Goal: Transaction & Acquisition: Purchase product/service

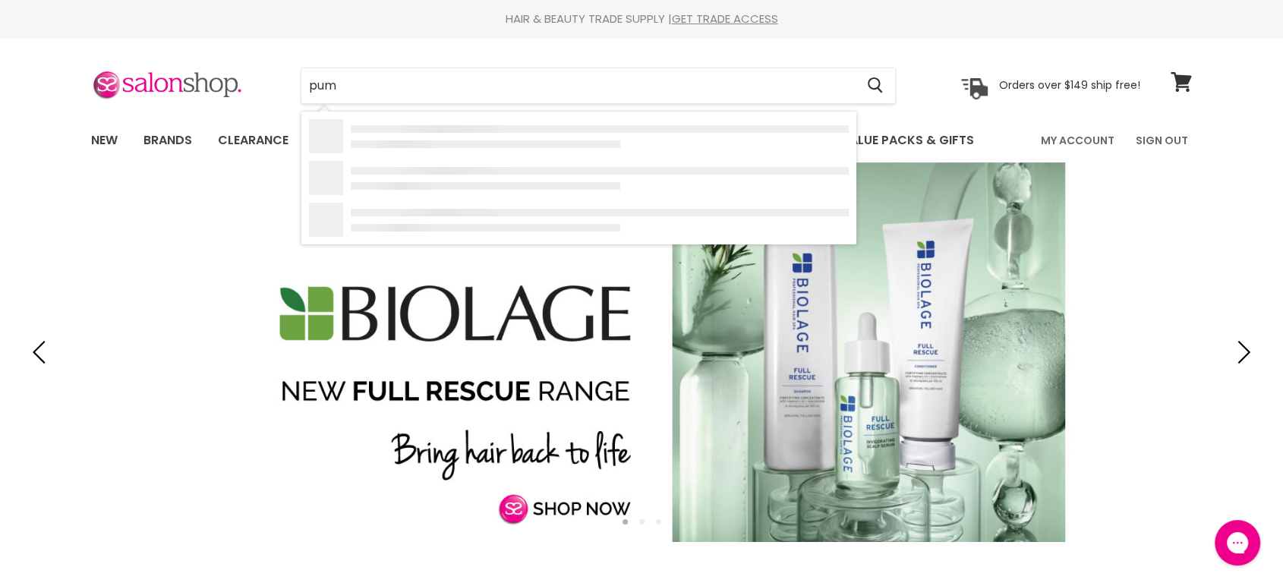
type input "pump"
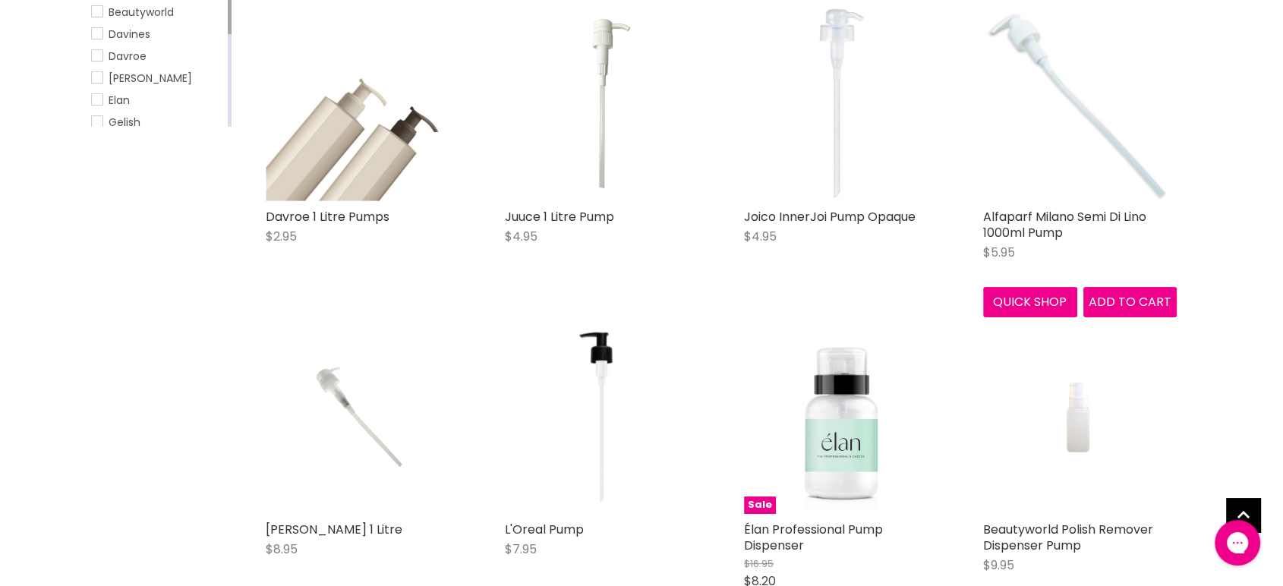
click at [1070, 118] on img "Main content" at bounding box center [1080, 105] width 194 height 194
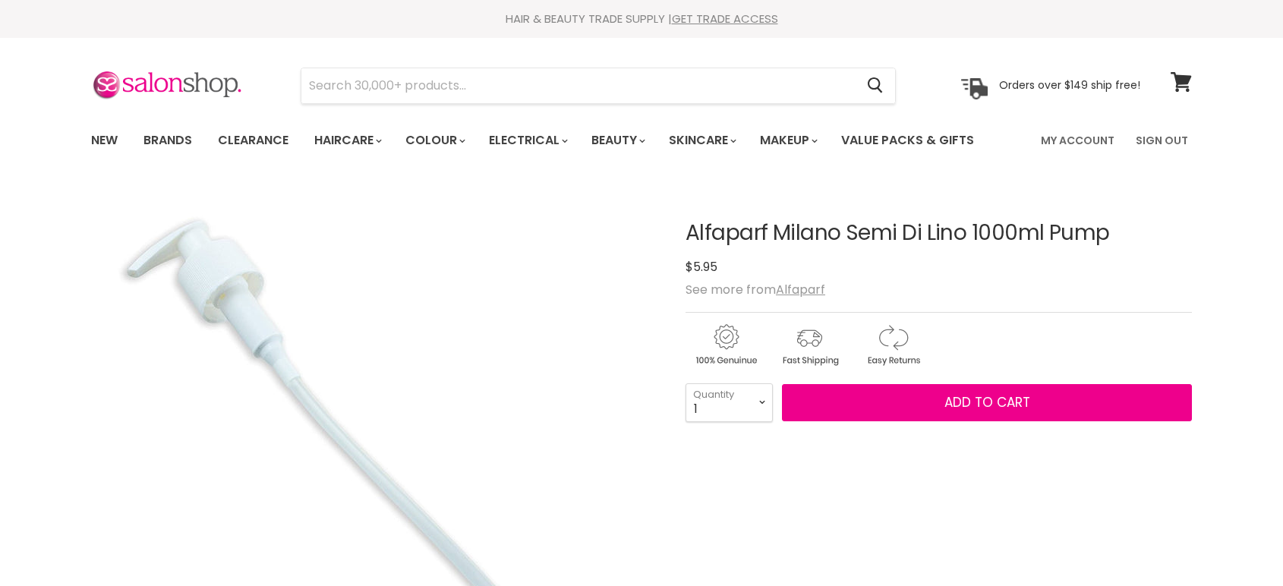
click at [761, 383] on select "1 2 3 4 5 6 7 8 9 10+" at bounding box center [729, 402] width 87 height 38
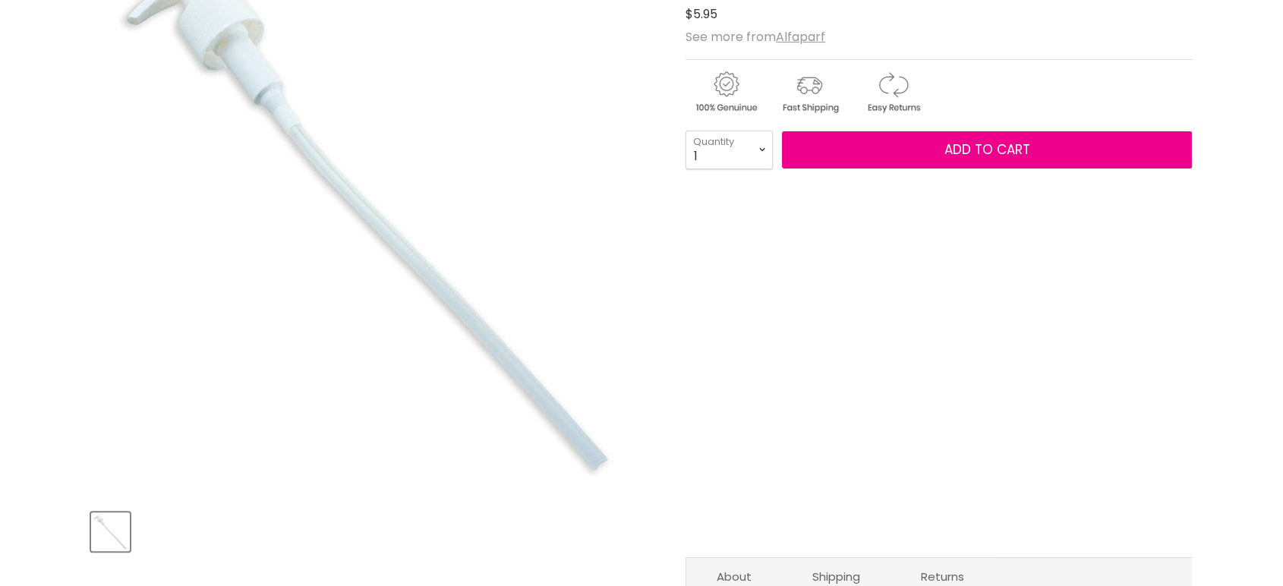
select select "2"
click at [686, 131] on select "1 2 3 4 5 6 7 8 9 10+" at bounding box center [729, 150] width 87 height 38
type input "2"
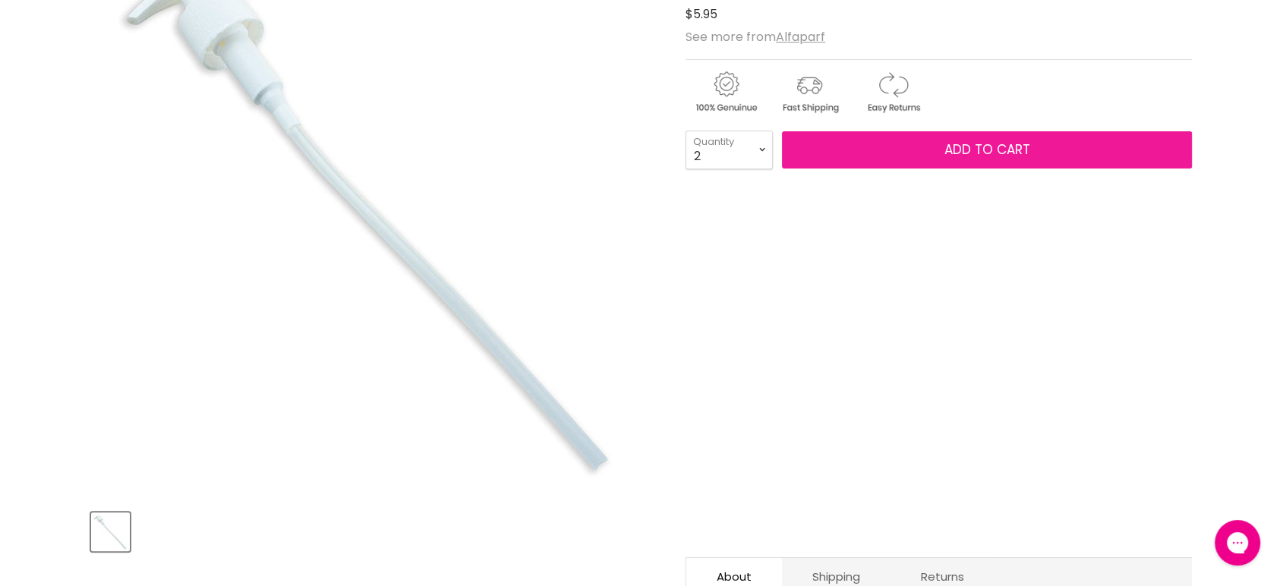
scroll to position [0, 0]
click at [998, 143] on span "Add to cart" at bounding box center [987, 149] width 86 height 18
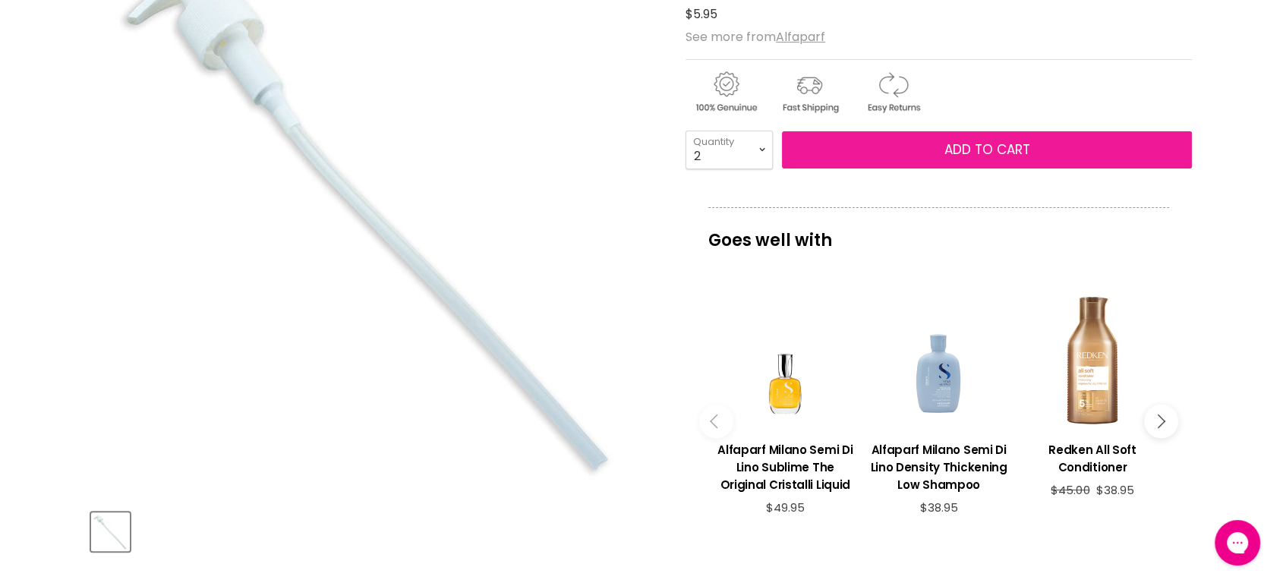
click at [998, 143] on span "Add to cart" at bounding box center [987, 149] width 86 height 18
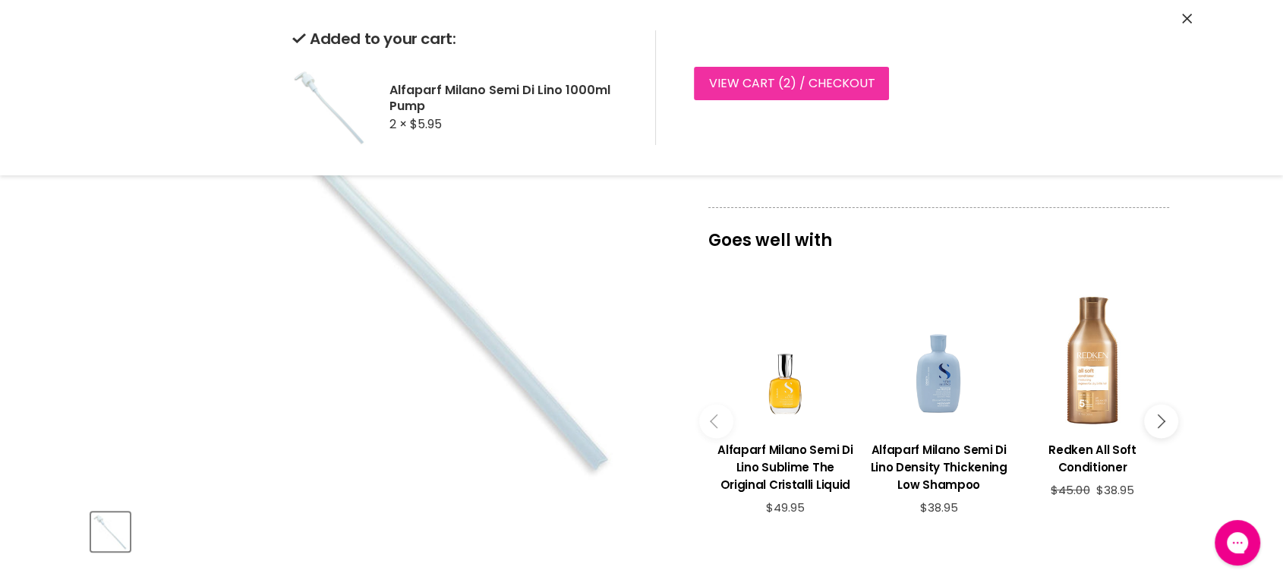
click at [777, 85] on link "View cart ( 2 ) / Checkout" at bounding box center [791, 83] width 195 height 33
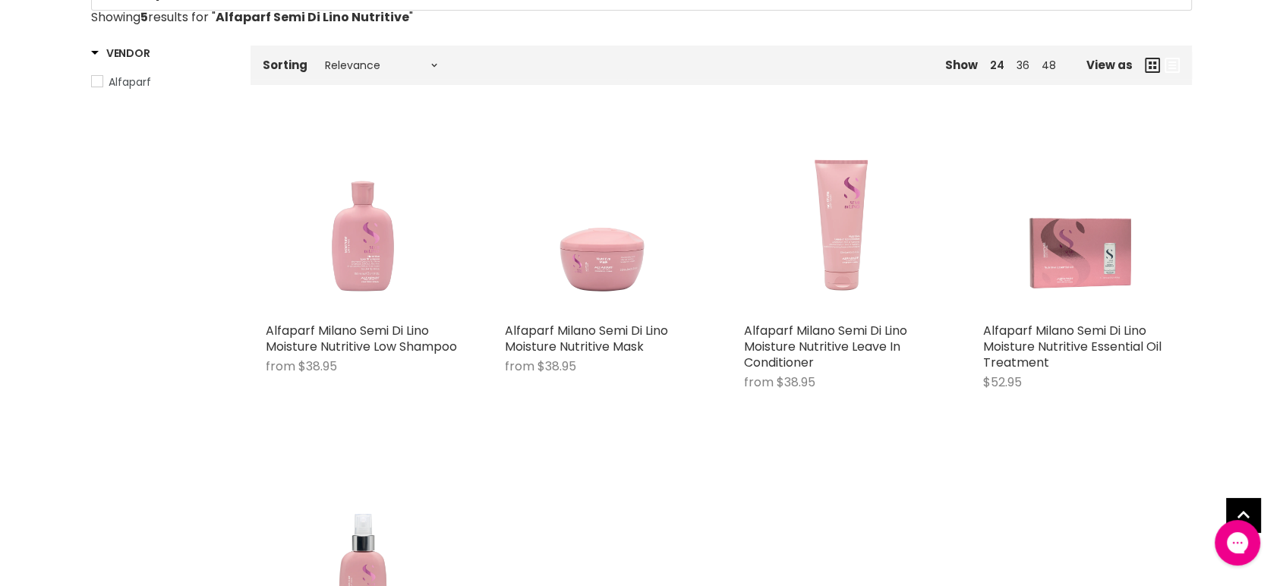
scroll to position [165, 0]
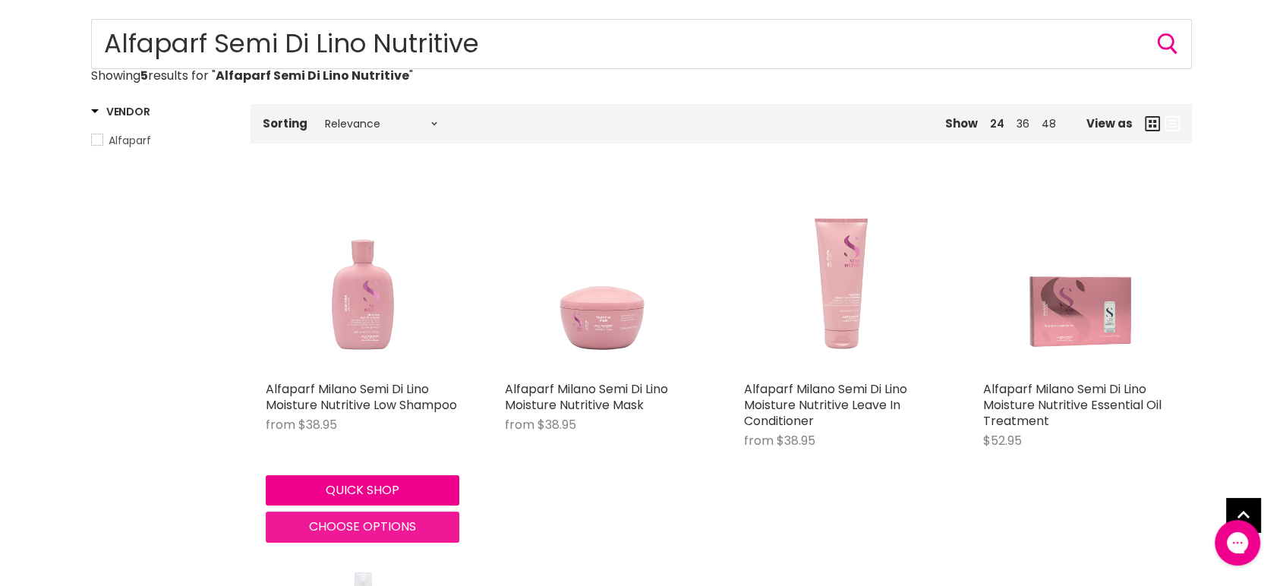
click at [364, 515] on button "Choose options" at bounding box center [363, 527] width 194 height 30
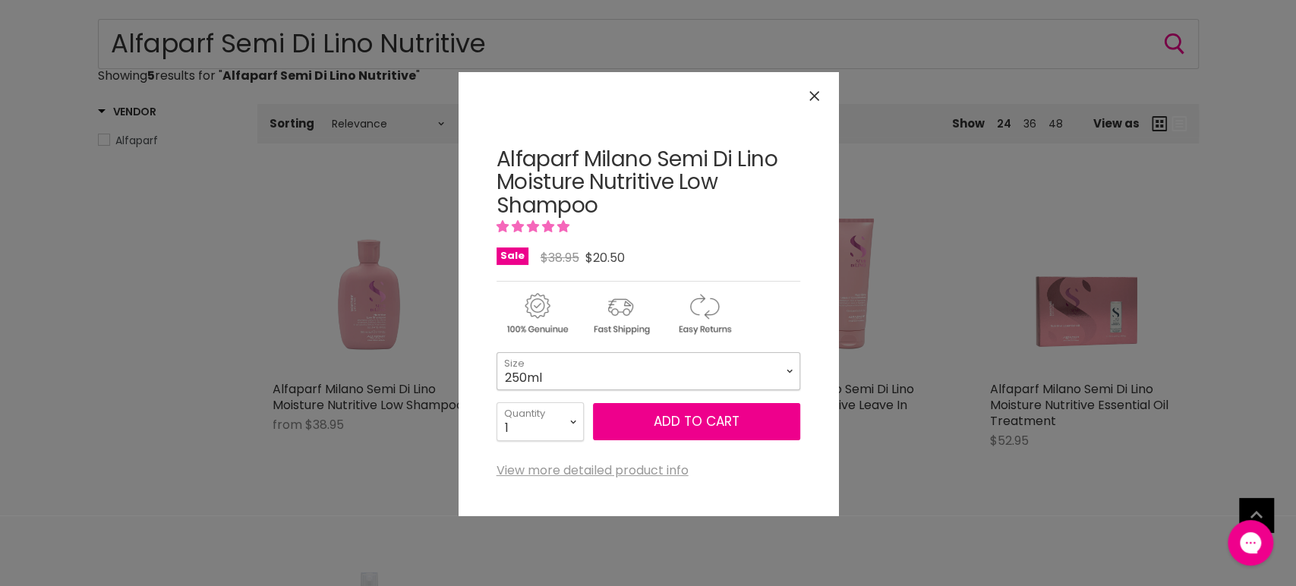
drag, startPoint x: 556, startPoint y: 369, endPoint x: 550, endPoint y: 379, distance: 11.2
click at [554, 370] on select "250ml 1 Litre" at bounding box center [648, 371] width 304 height 38
click at [496, 352] on select "250ml 1 Litre" at bounding box center [648, 371] width 304 height 38
select select "1 Litre"
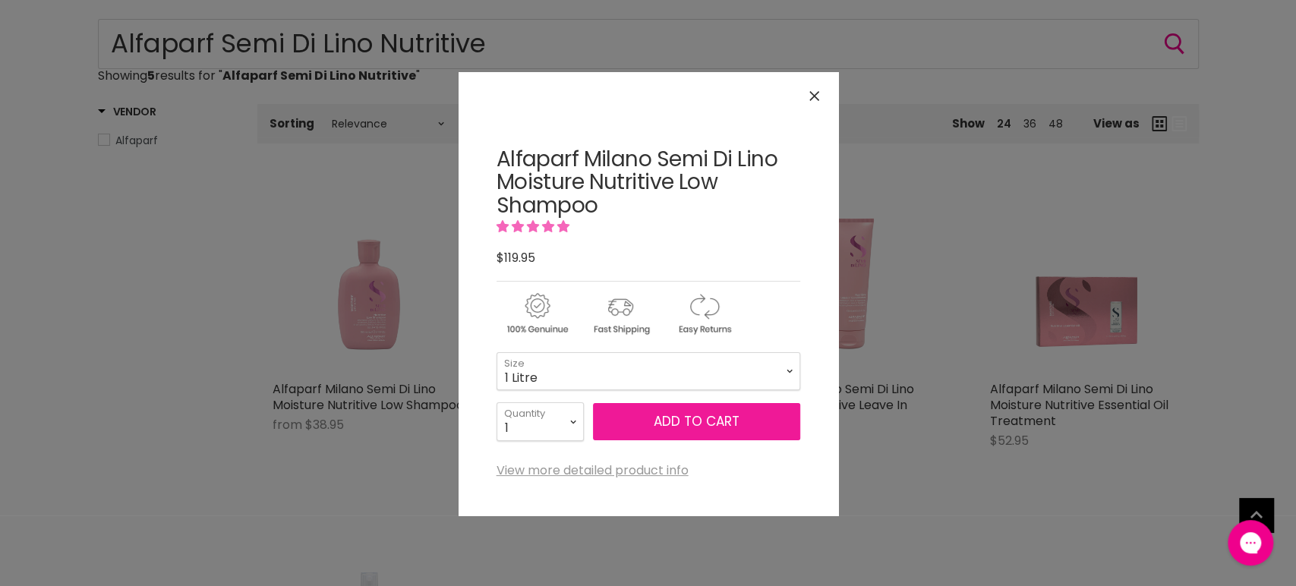
click at [686, 430] on button "Add to cart" at bounding box center [696, 422] width 207 height 38
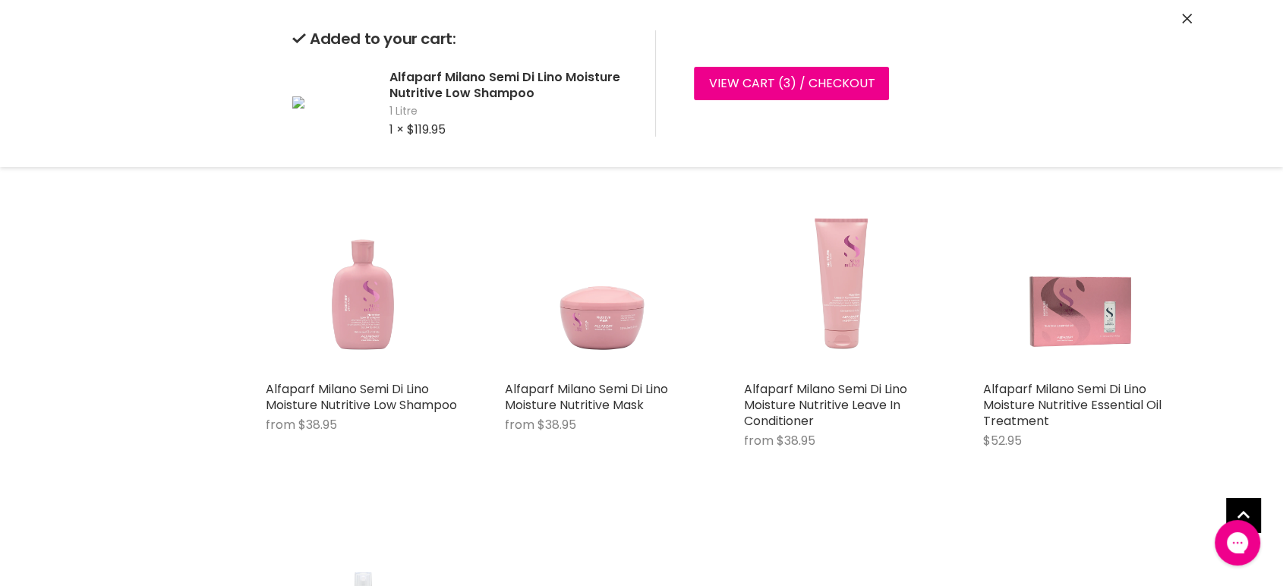
click at [1184, 24] on button "Close" at bounding box center [1187, 19] width 10 height 16
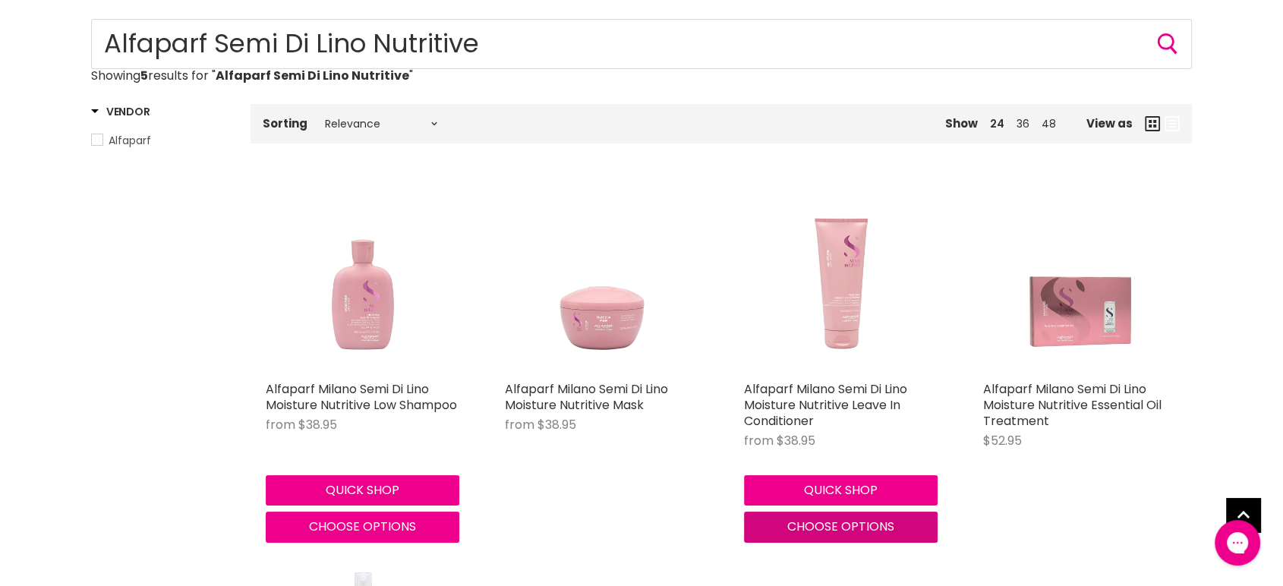
click at [838, 528] on span "Choose options" at bounding box center [840, 526] width 107 height 17
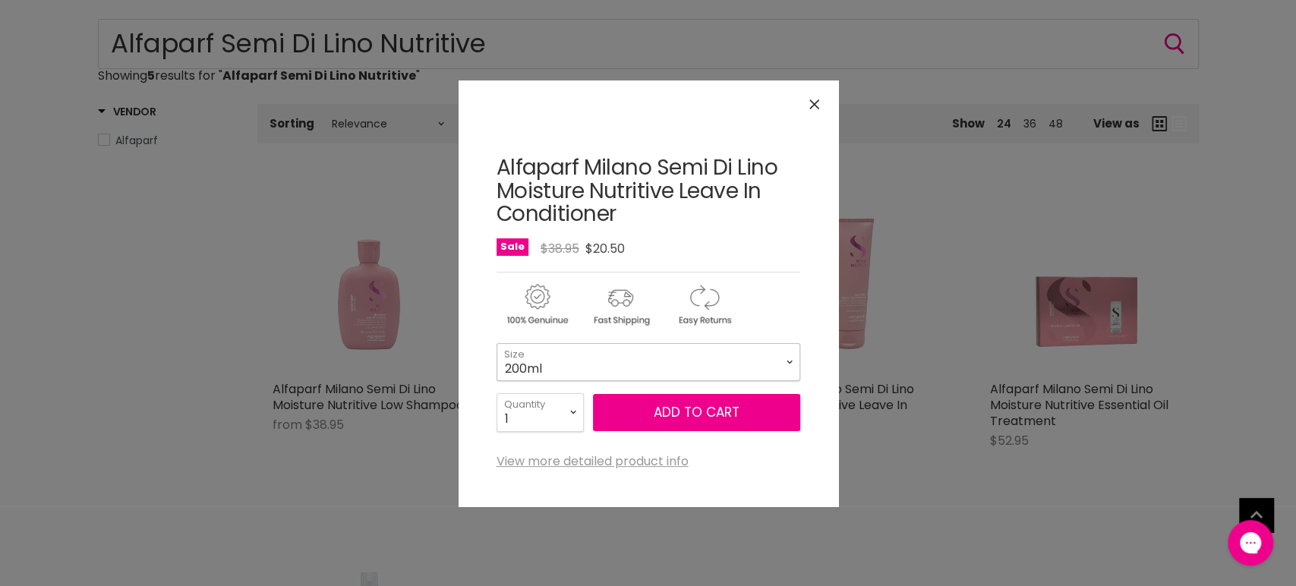
click at [662, 353] on select "200ml 1 Litre" at bounding box center [648, 362] width 304 height 38
click at [496, 343] on select "200ml 1 Litre" at bounding box center [648, 362] width 304 height 38
select select "1 Litre"
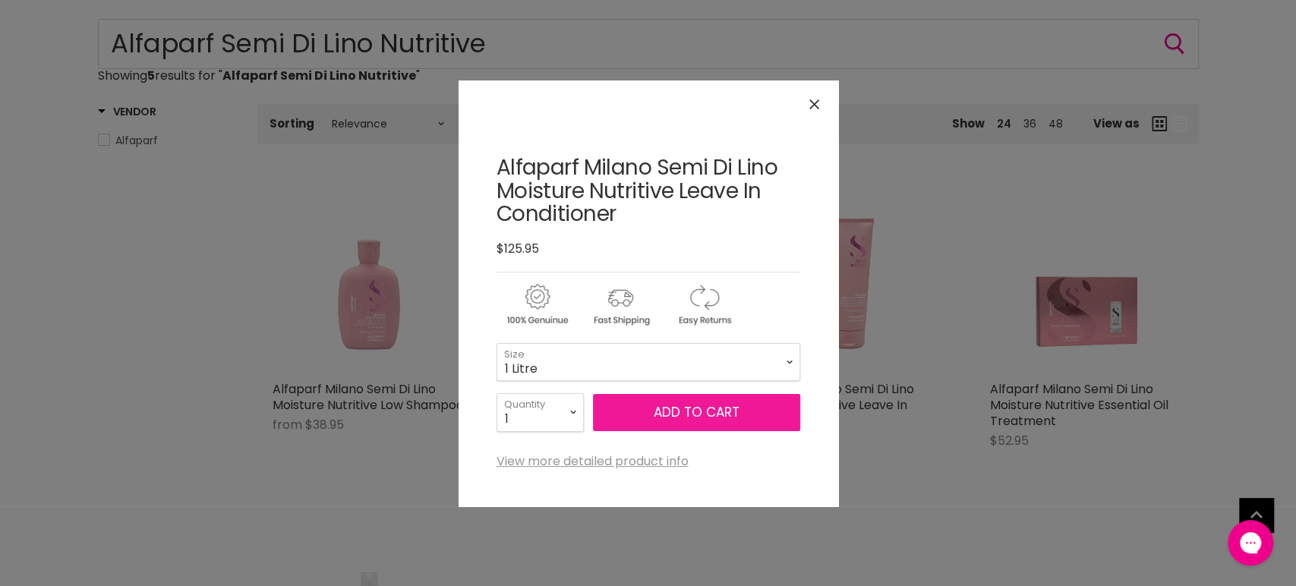
click at [692, 414] on button "Add to cart" at bounding box center [696, 413] width 207 height 38
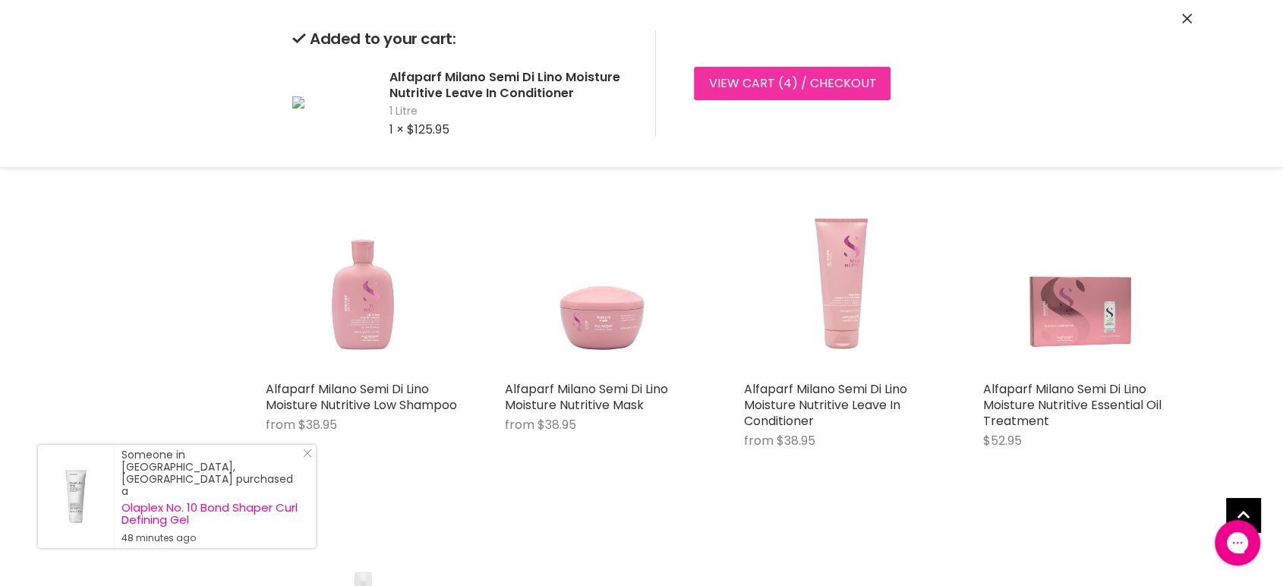
click at [770, 71] on link "View cart ( 4 ) / Checkout" at bounding box center [792, 83] width 197 height 33
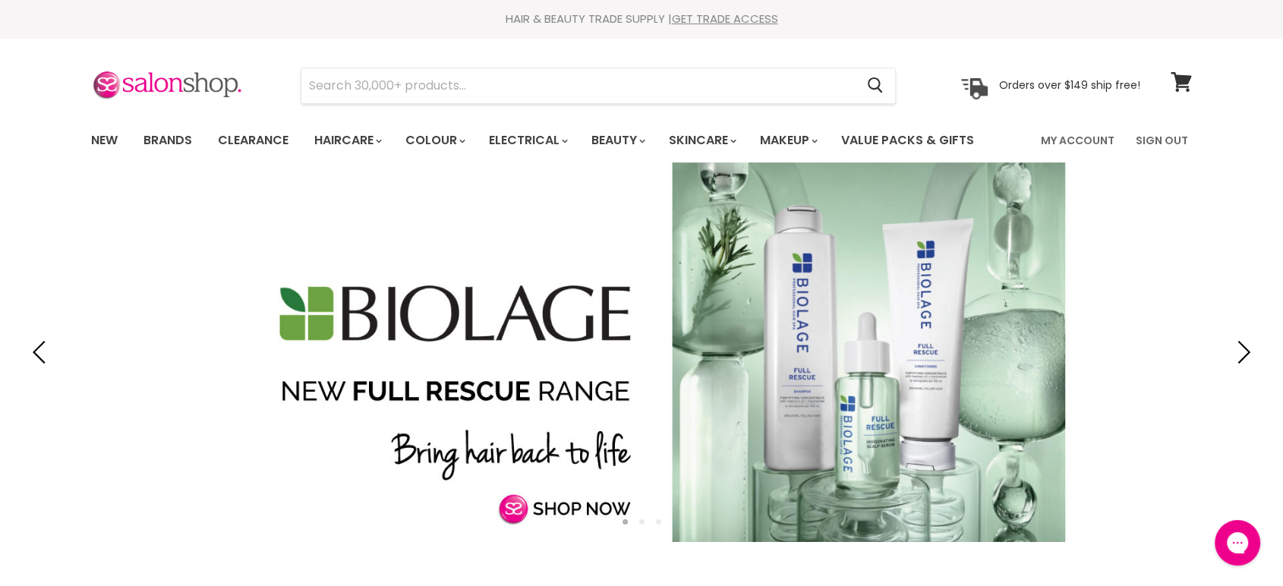
type input "Goldwell Dualsenses Rich Repair 60 Second Treatment"
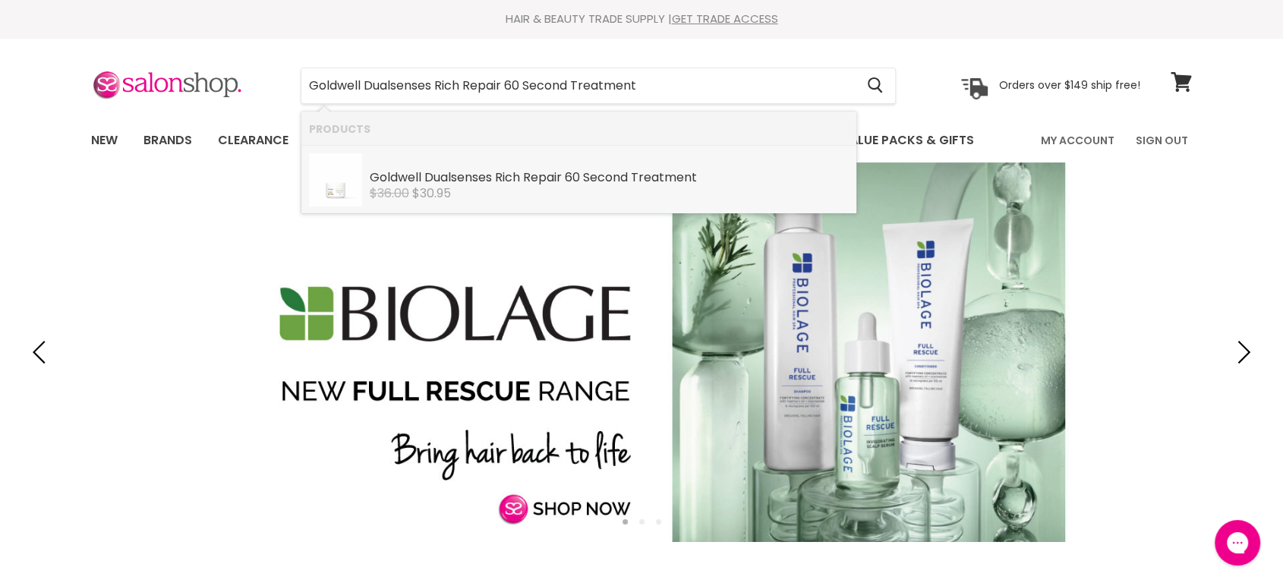
click at [583, 175] on div "Goldwell Dualsenses Rich Repair 60 Second Treatment" at bounding box center [609, 179] width 479 height 16
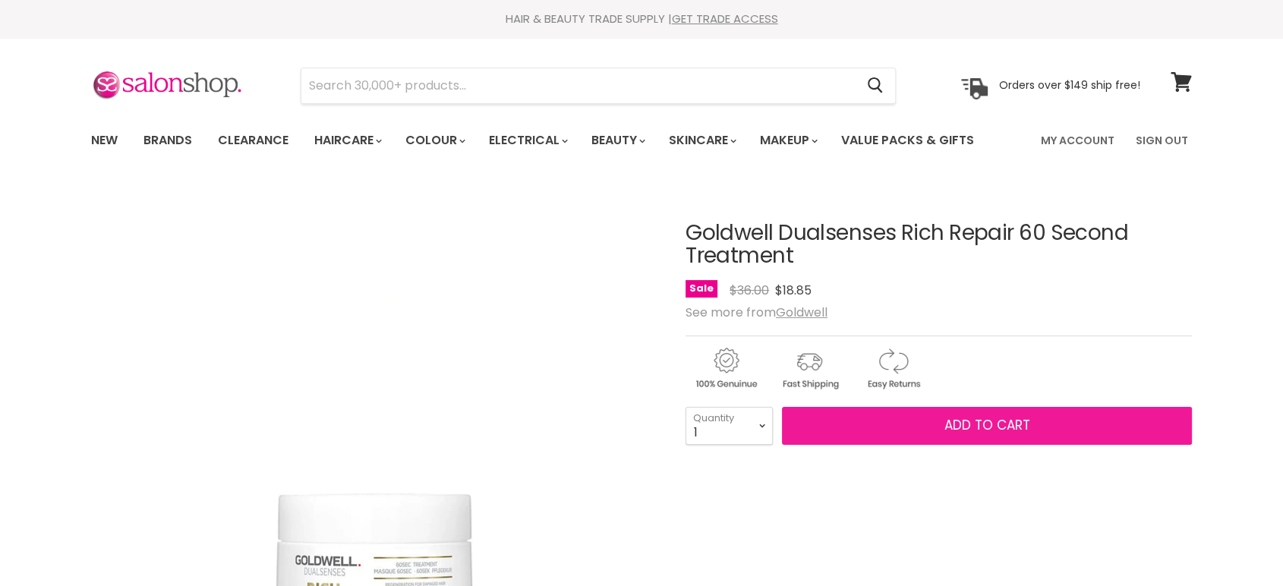
drag, startPoint x: 0, startPoint y: 0, endPoint x: 967, endPoint y: 415, distance: 1052.5
click at [967, 415] on button "Add to cart" at bounding box center [987, 426] width 410 height 38
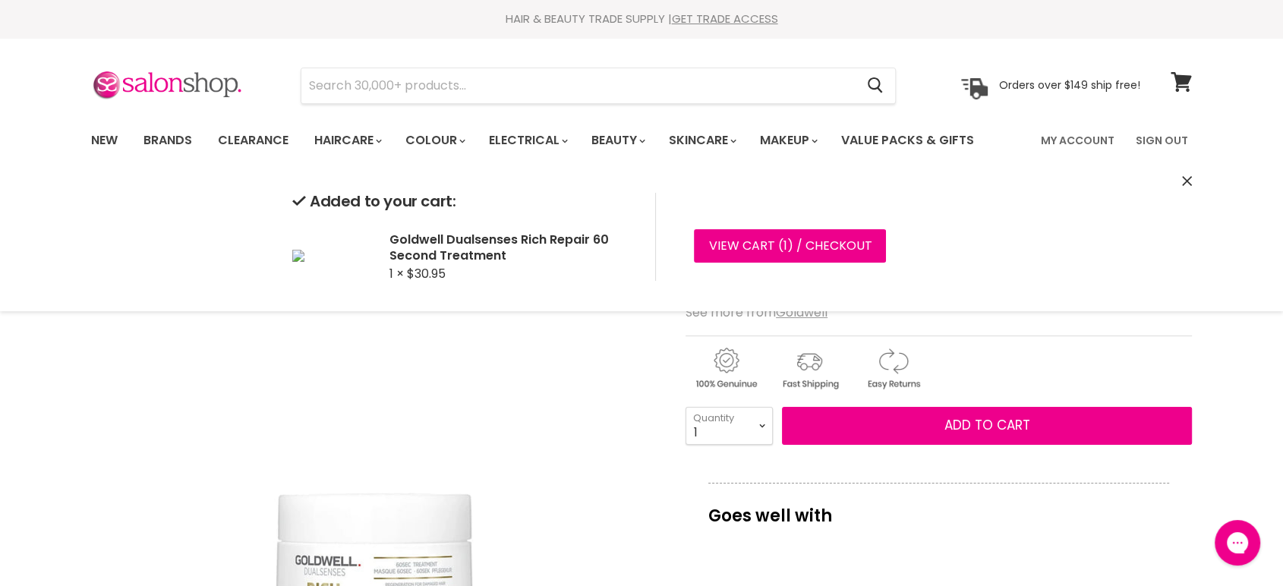
click at [1188, 184] on icon "Close" at bounding box center [1187, 181] width 10 height 10
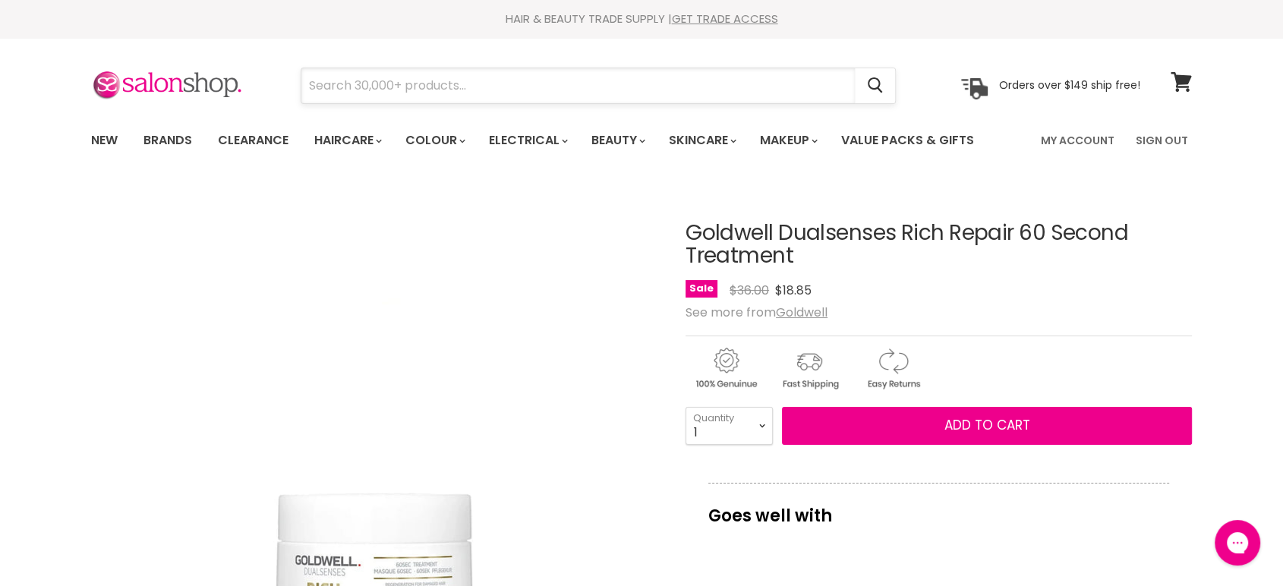
paste input "Alfaparf Milano Semi Di Lino Rebalance Purifyi"
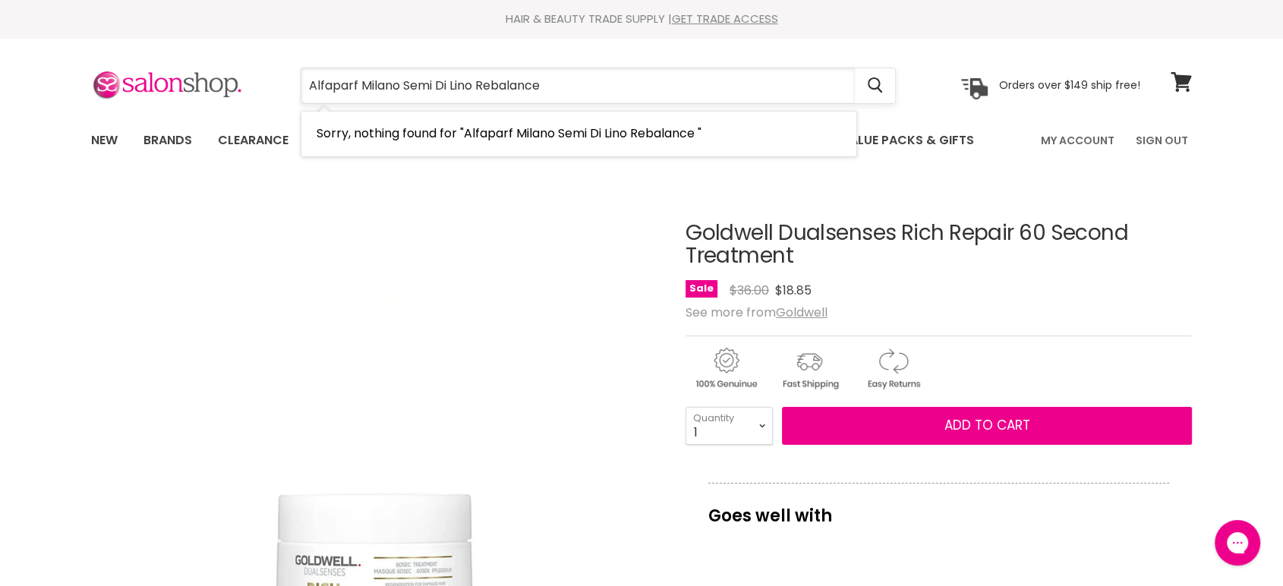
type input "Alfaparf Milano Semi Di Lino Rebalance #"
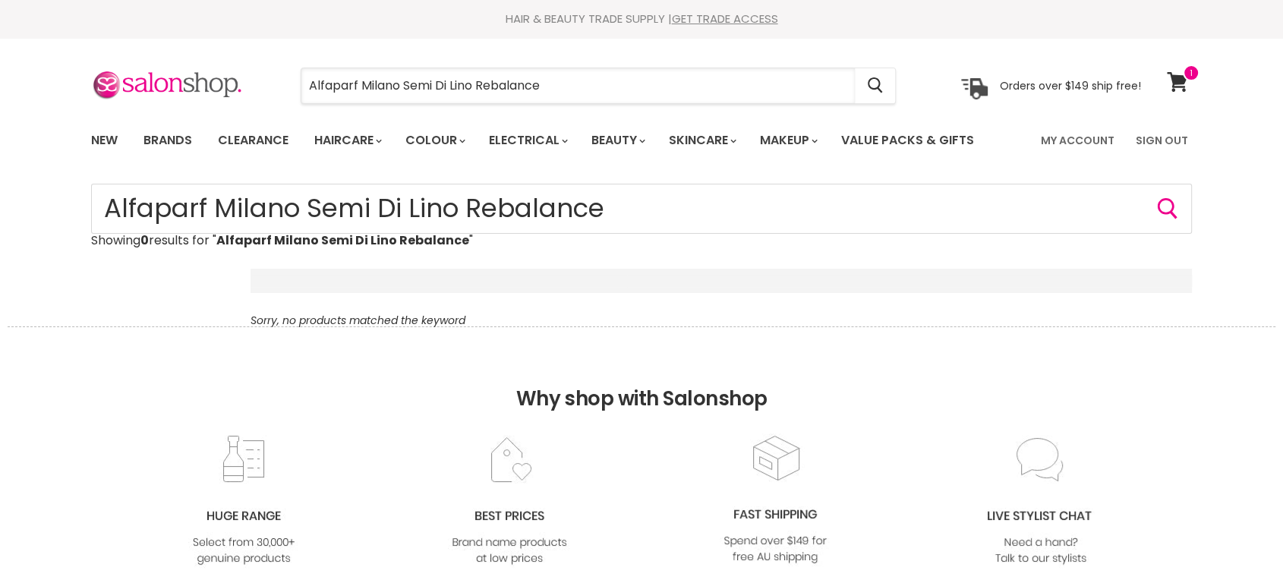
click at [510, 71] on input "Alfaparf Milano Semi Di Lino Rebalance" at bounding box center [577, 85] width 553 height 35
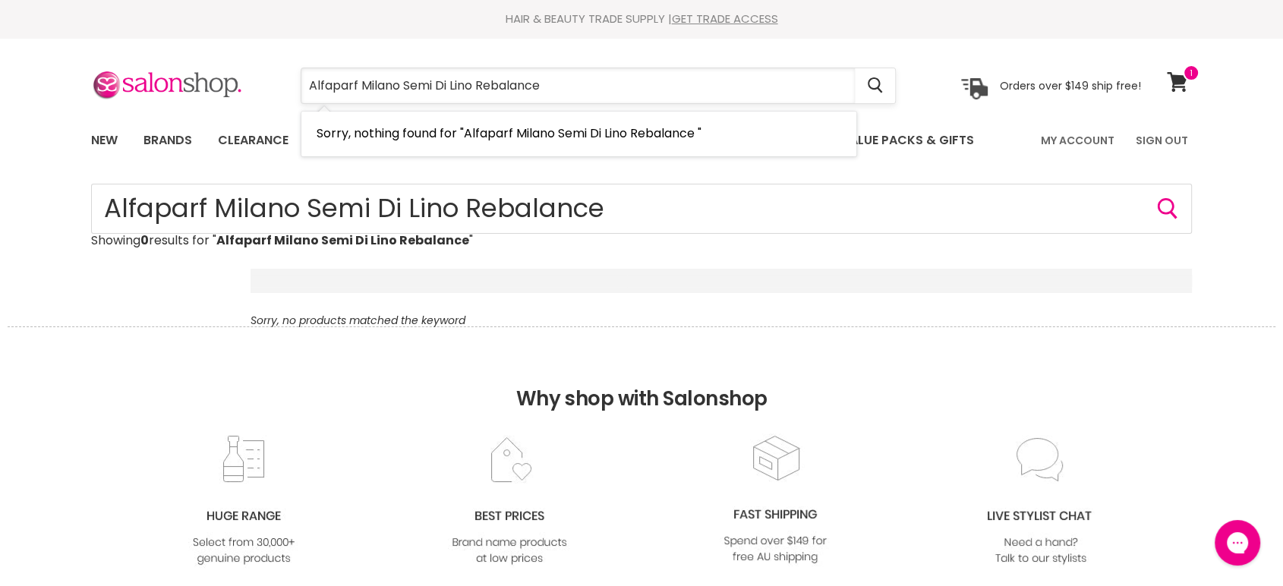
click at [604, 77] on input "Alfaparf Milano Semi Di Lino Rebalance" at bounding box center [577, 85] width 553 height 35
click at [404, 87] on input "Alfaparf Milano Semi Di Lino Rebalance" at bounding box center [577, 85] width 553 height 35
type input "Alfaparf Semi Di Lino Rebalance"
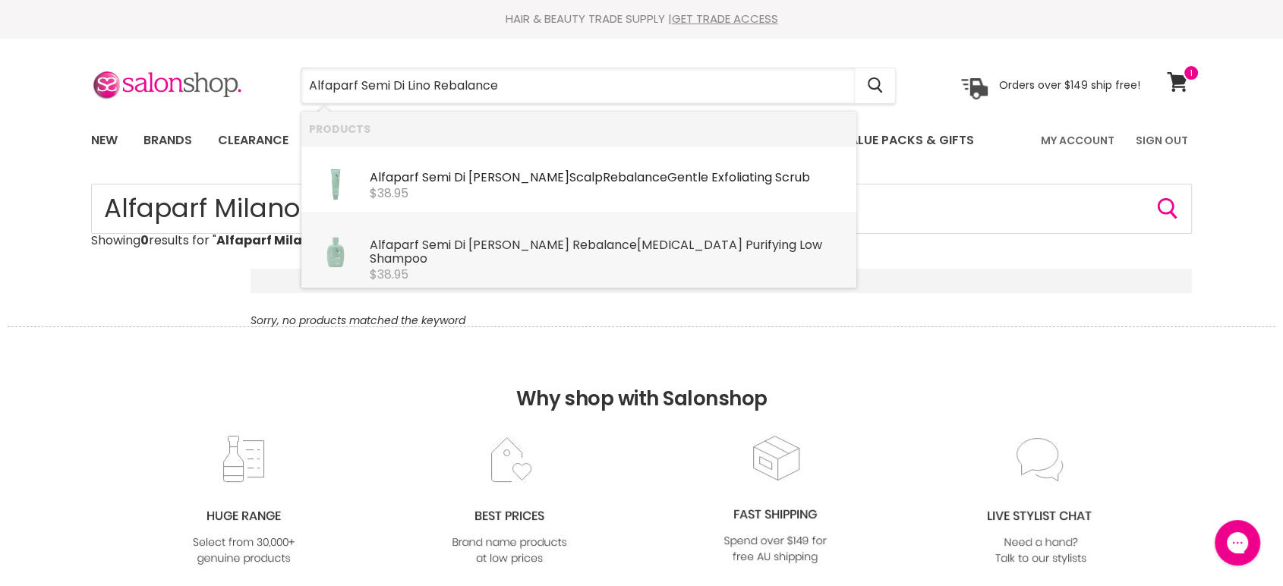
click at [572, 247] on b "Rebalance" at bounding box center [604, 244] width 65 height 17
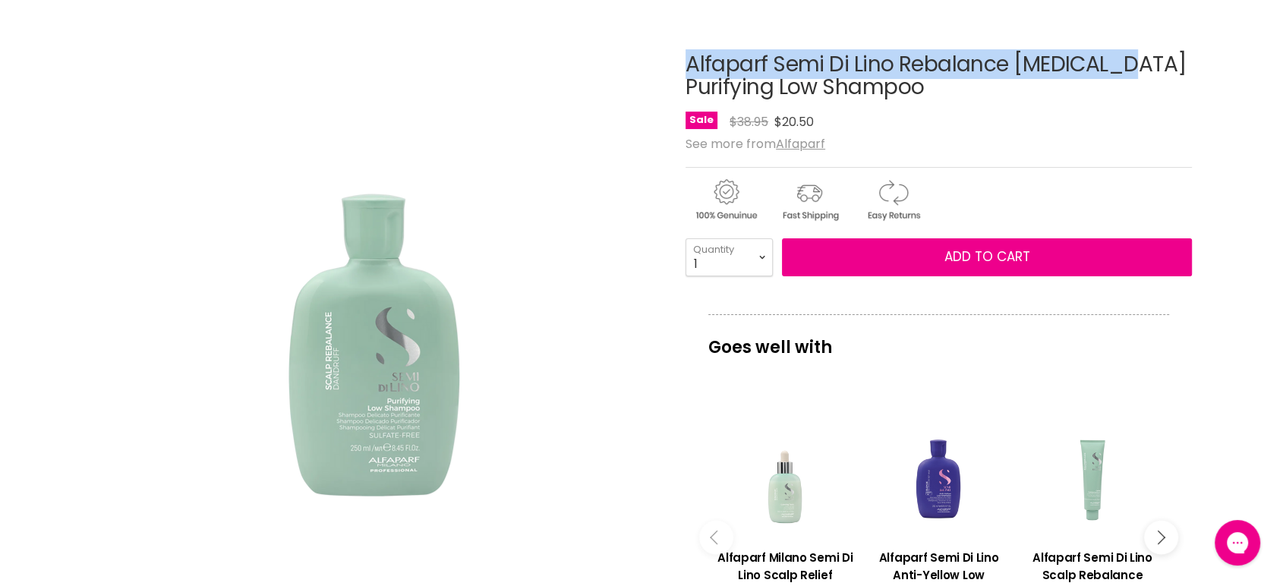
drag, startPoint x: 771, startPoint y: 55, endPoint x: 774, endPoint y: 69, distance: 13.9
click at [774, 69] on article "Click or scroll to zoom Tap or pinch to zoom Alfaparf Semi Di Lino Rebalance Da…" at bounding box center [641, 507] width 1101 height 985
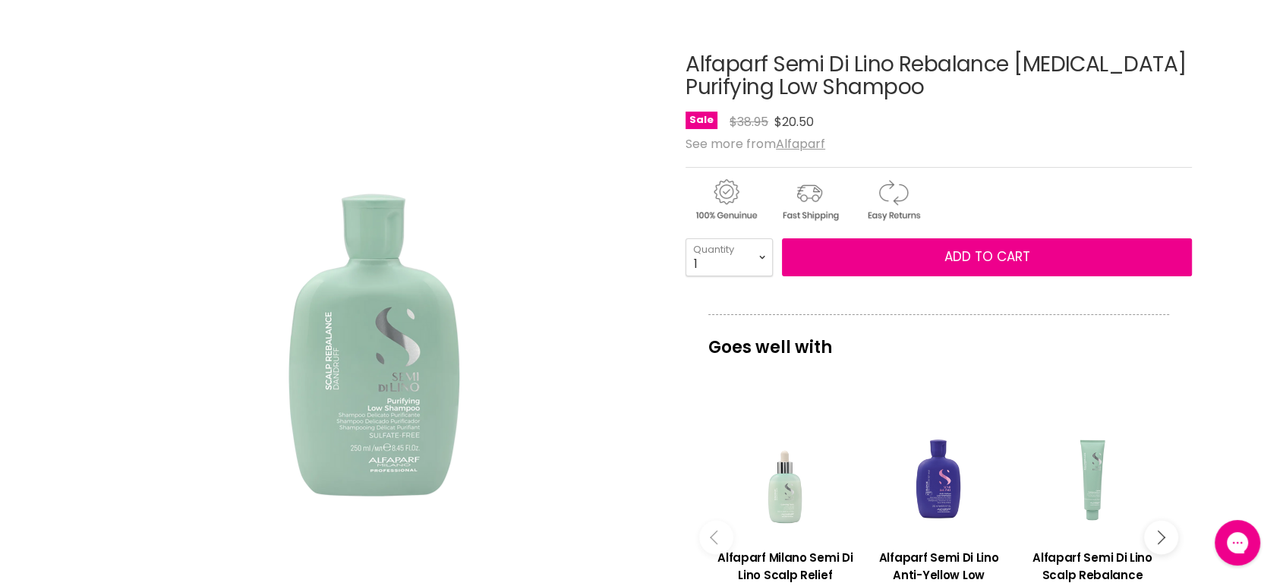
drag, startPoint x: 1113, startPoint y: 76, endPoint x: 1074, endPoint y: 77, distance: 38.7
click at [1113, 76] on h1 "Alfaparf Semi Di Lino Rebalance Dandruff Purifying Low Shampoo" at bounding box center [939, 76] width 506 height 47
drag, startPoint x: 683, startPoint y: 49, endPoint x: 772, endPoint y: 84, distance: 95.2
click at [772, 84] on article "Click or scroll to zoom Tap or pinch to zoom Alfaparf Semi Di Lino Rebalance Da…" at bounding box center [641, 507] width 1101 height 985
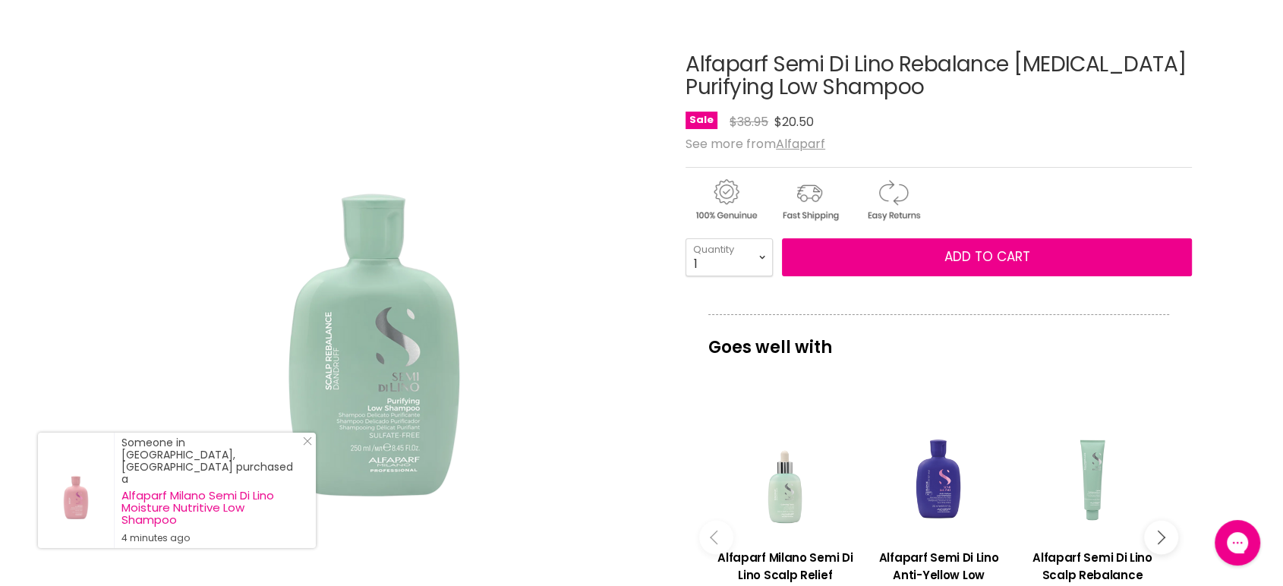
copy div "Alfaparf Semi Di Lino Rebalance Dandruff Purifying"
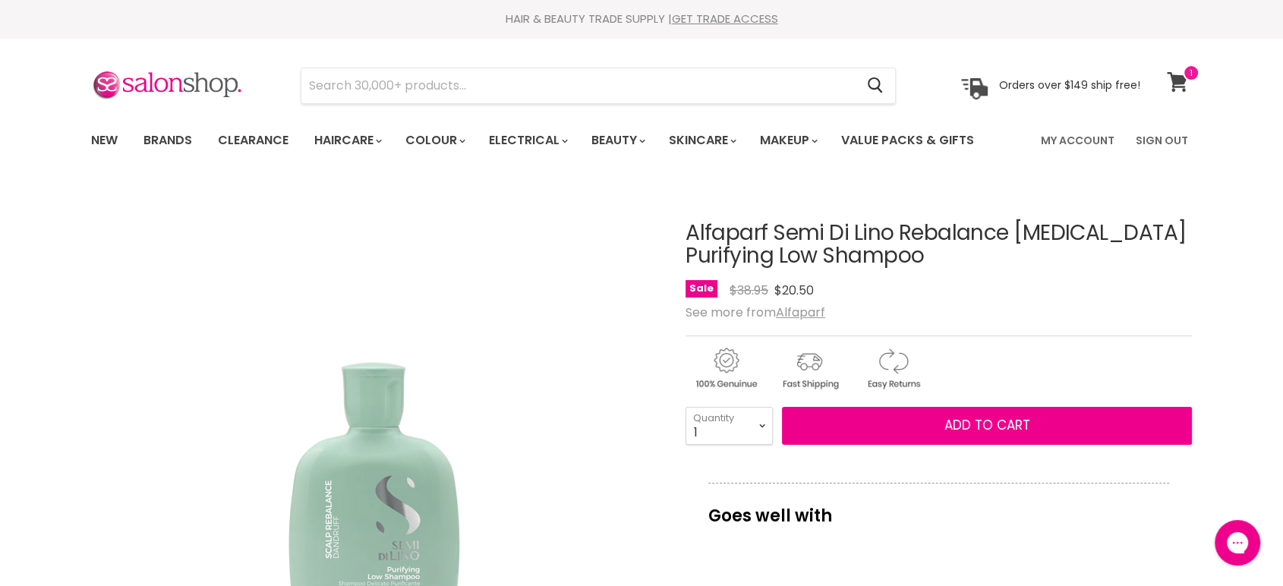
click at [1184, 81] on link "View cart" at bounding box center [1179, 82] width 40 height 35
